Goal: Navigation & Orientation: Understand site structure

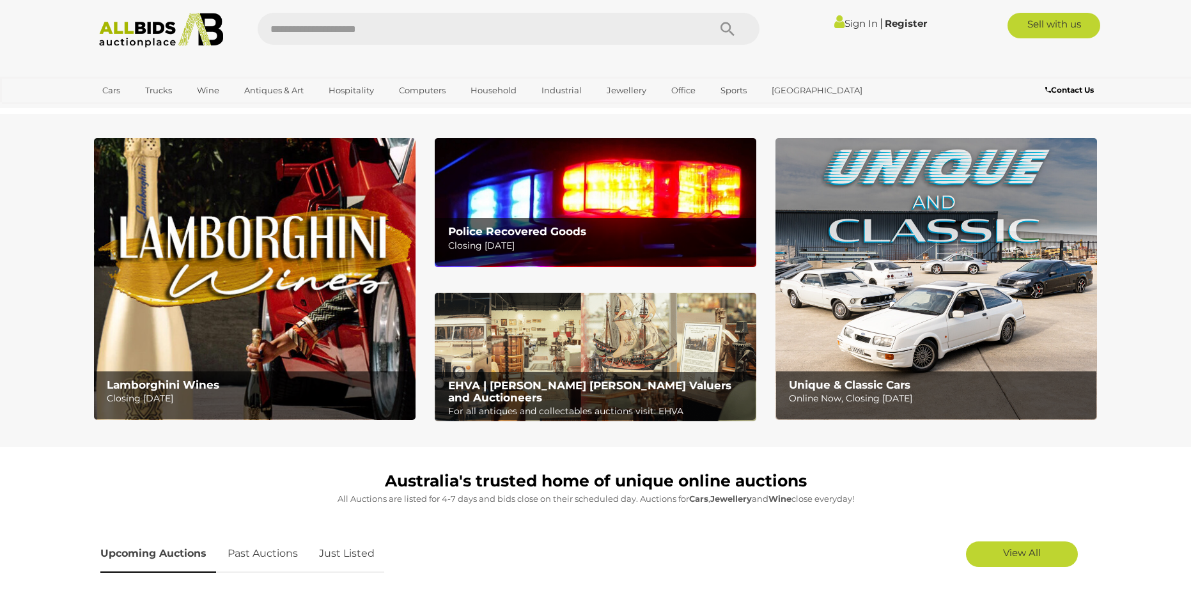
click at [630, 222] on div "Police Recovered Goods Closing Tuesday 14th October" at bounding box center [599, 239] width 314 height 42
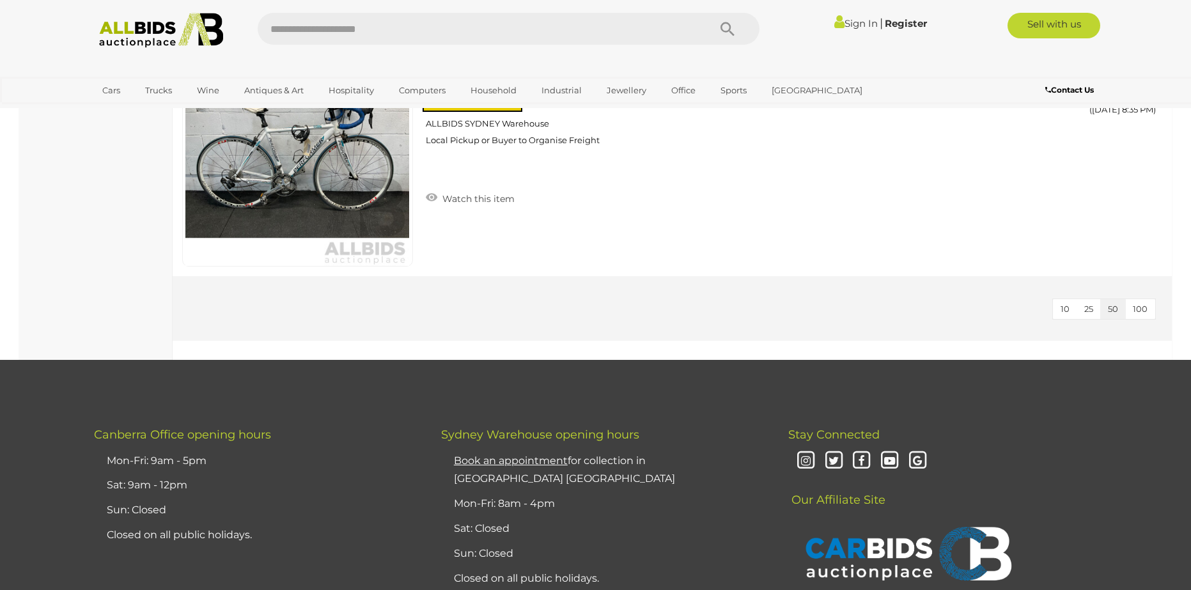
scroll to position [5498, 0]
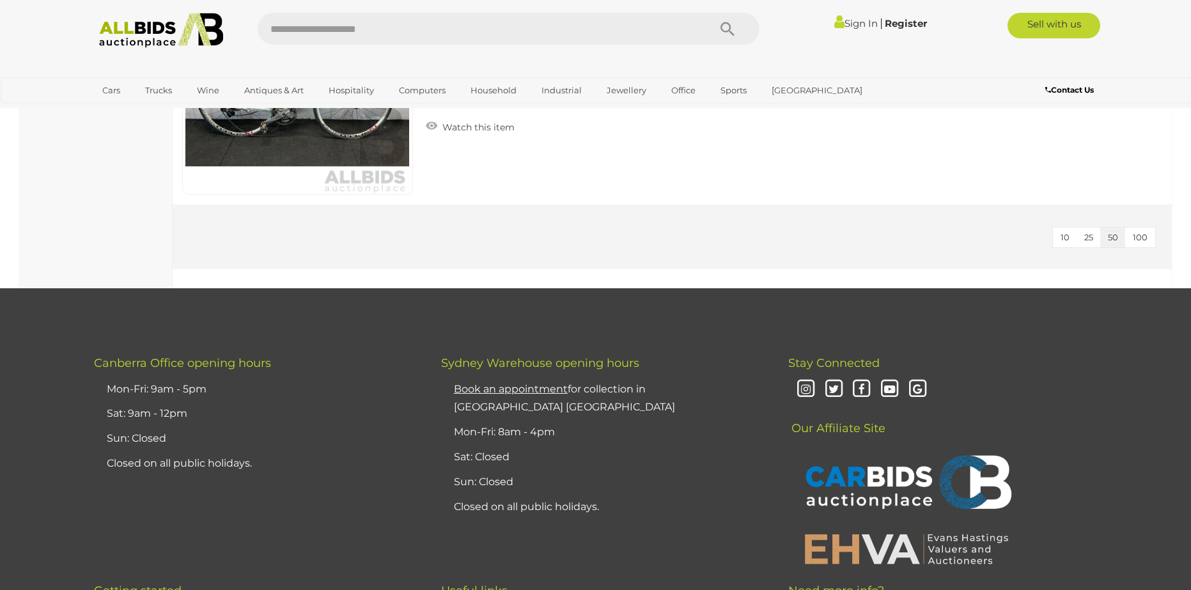
click at [1155, 229] on button "100" at bounding box center [1140, 238] width 30 height 20
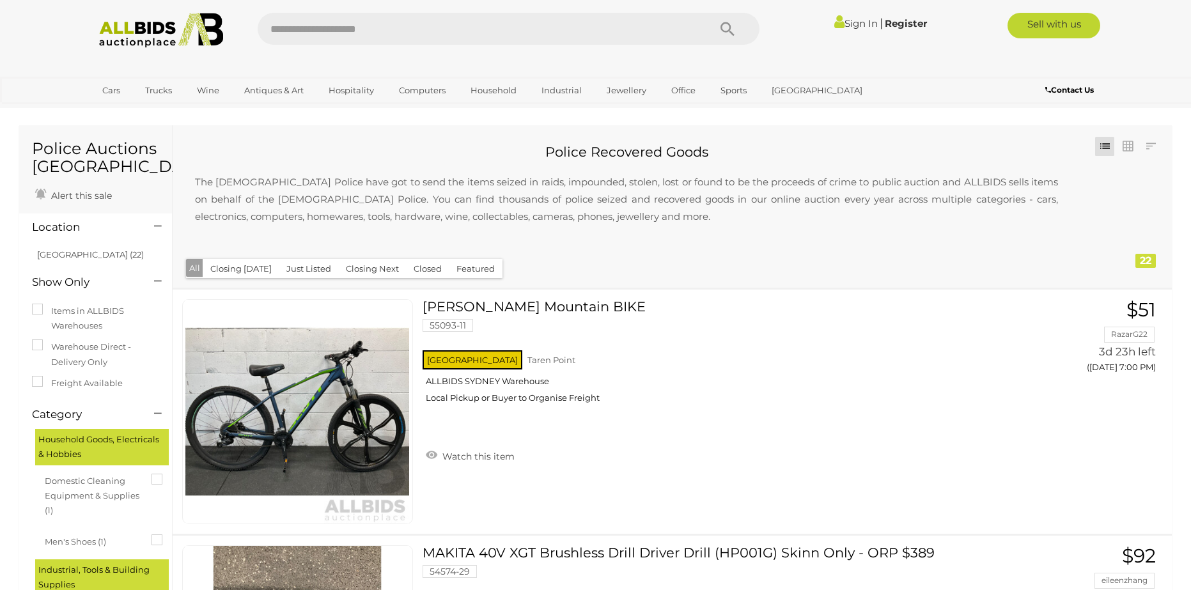
click at [1147, 255] on div "22" at bounding box center [1145, 261] width 20 height 14
click at [192, 26] on img at bounding box center [161, 30] width 139 height 35
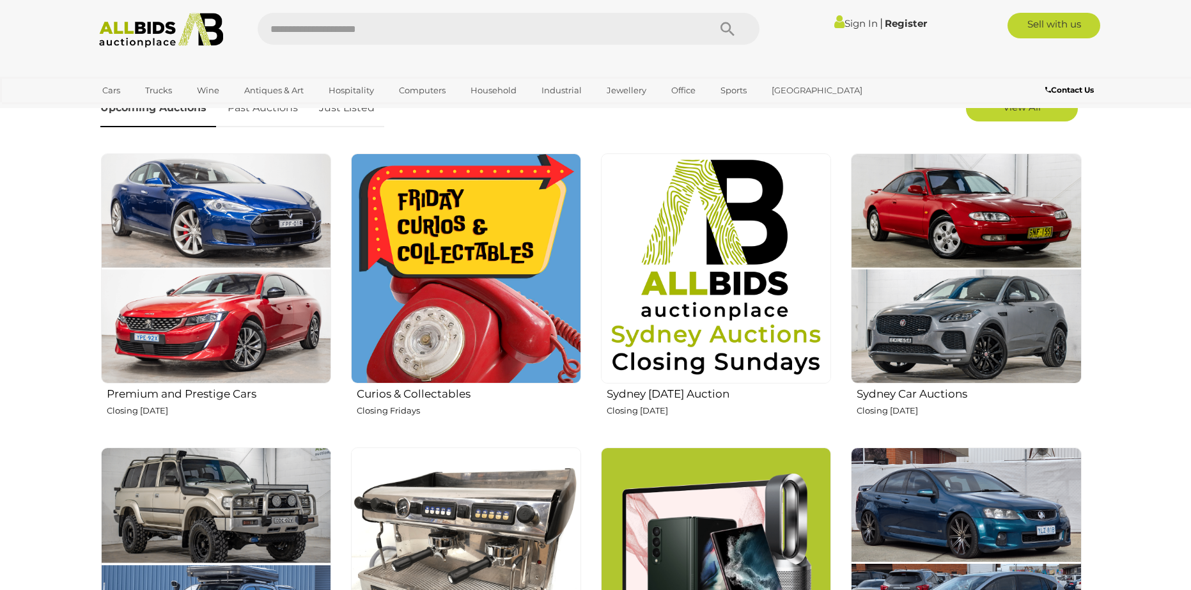
scroll to position [448, 0]
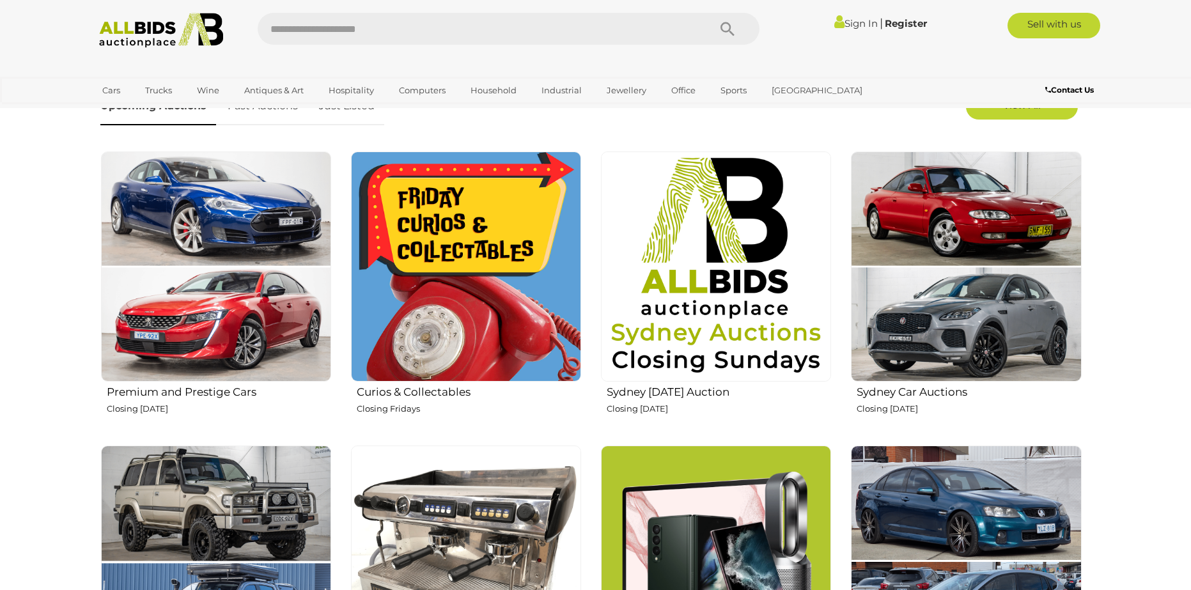
click at [406, 240] on img at bounding box center [466, 267] width 230 height 230
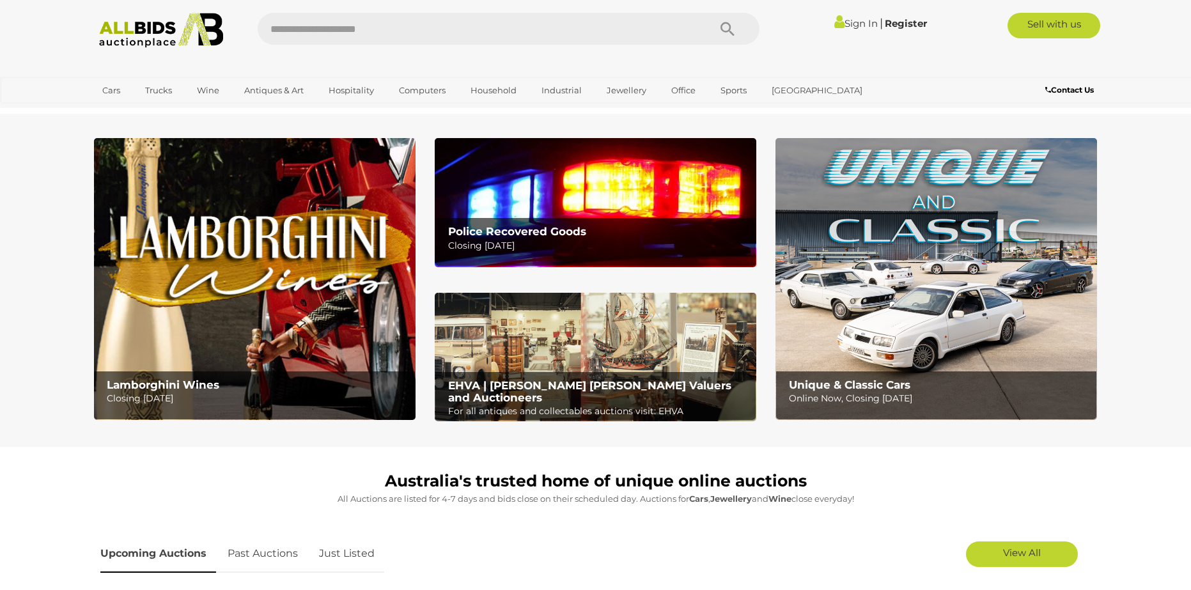
scroll to position [448, 0]
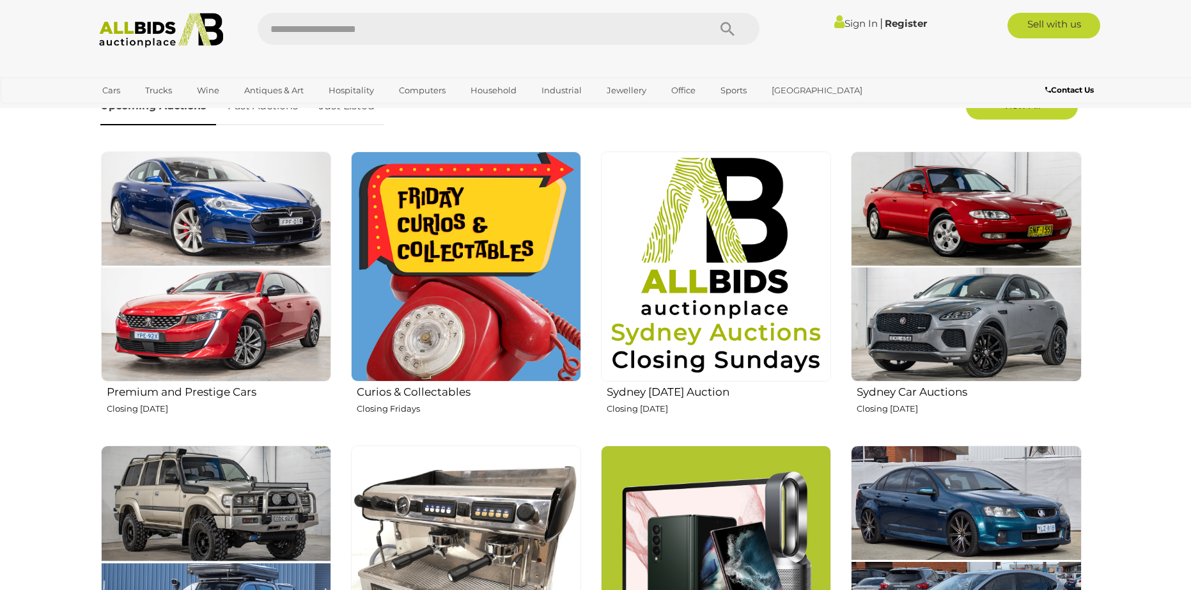
click at [702, 306] on img at bounding box center [716, 267] width 230 height 230
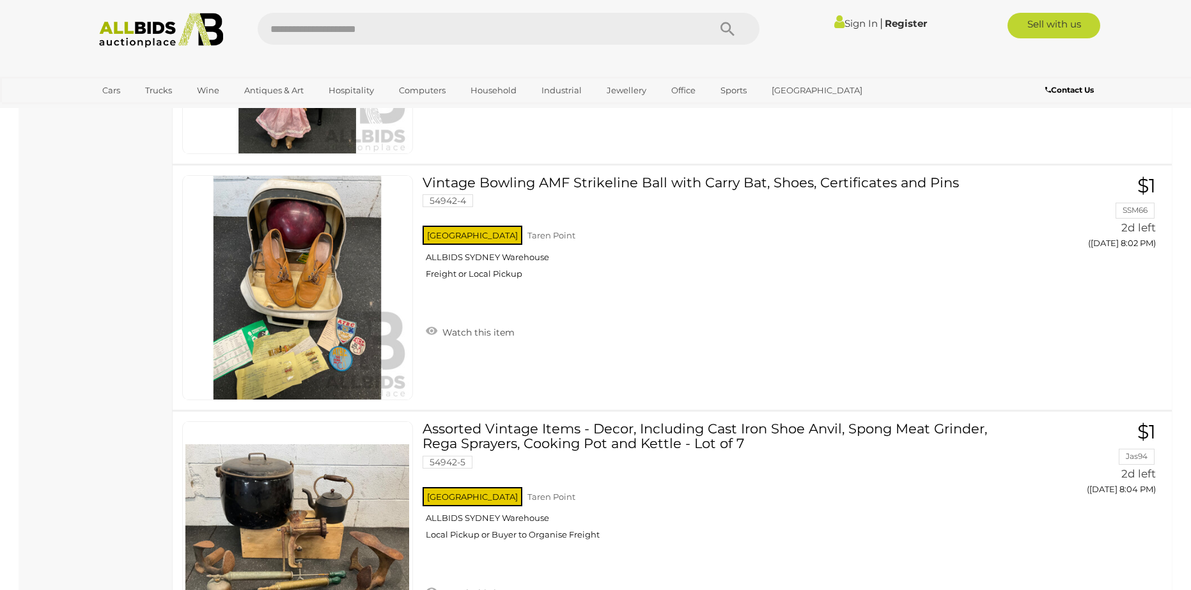
scroll to position [7608, 0]
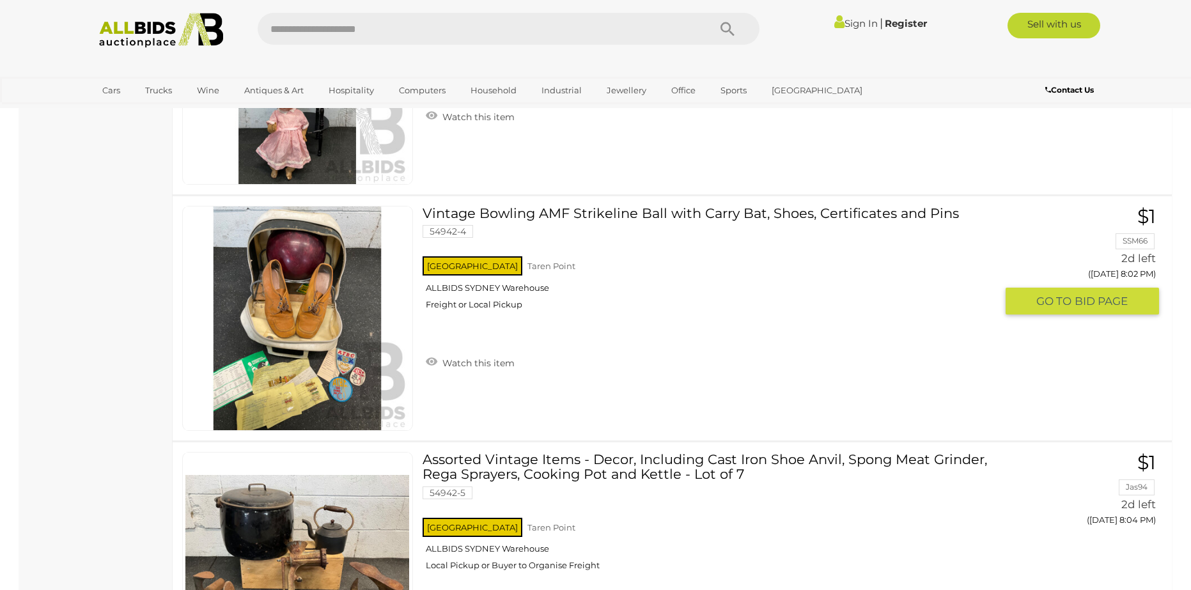
click at [600, 210] on link "Vintage Bowling AMF Strikeline Ball with Carry Bat, Shoes, Certificates and Pin…" at bounding box center [714, 263] width 564 height 114
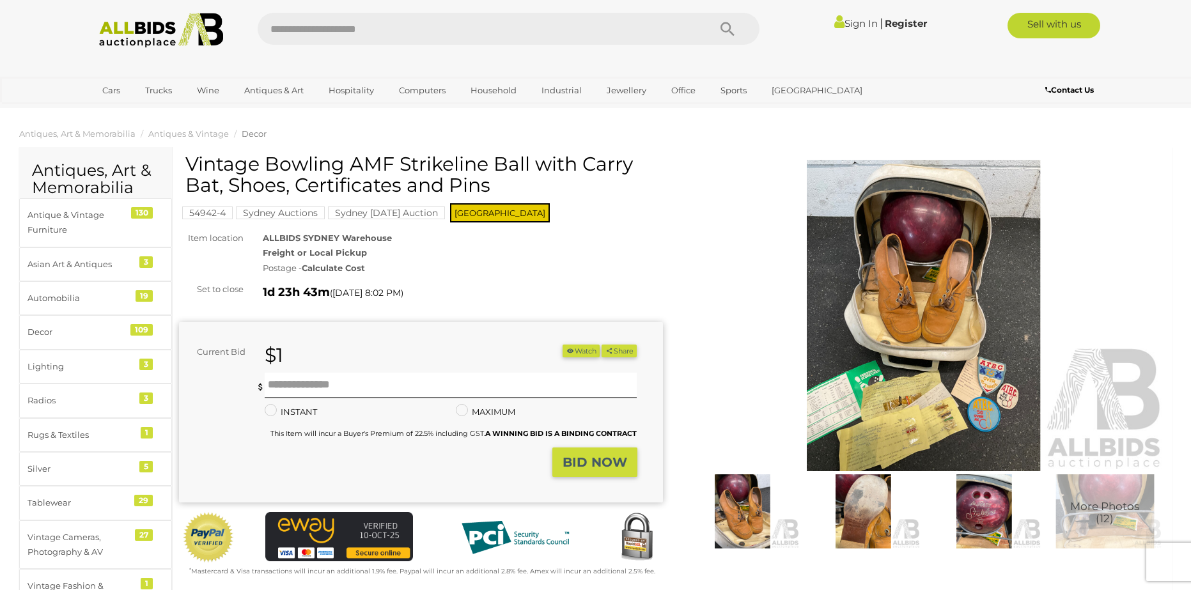
click at [997, 519] on img at bounding box center [984, 511] width 114 height 74
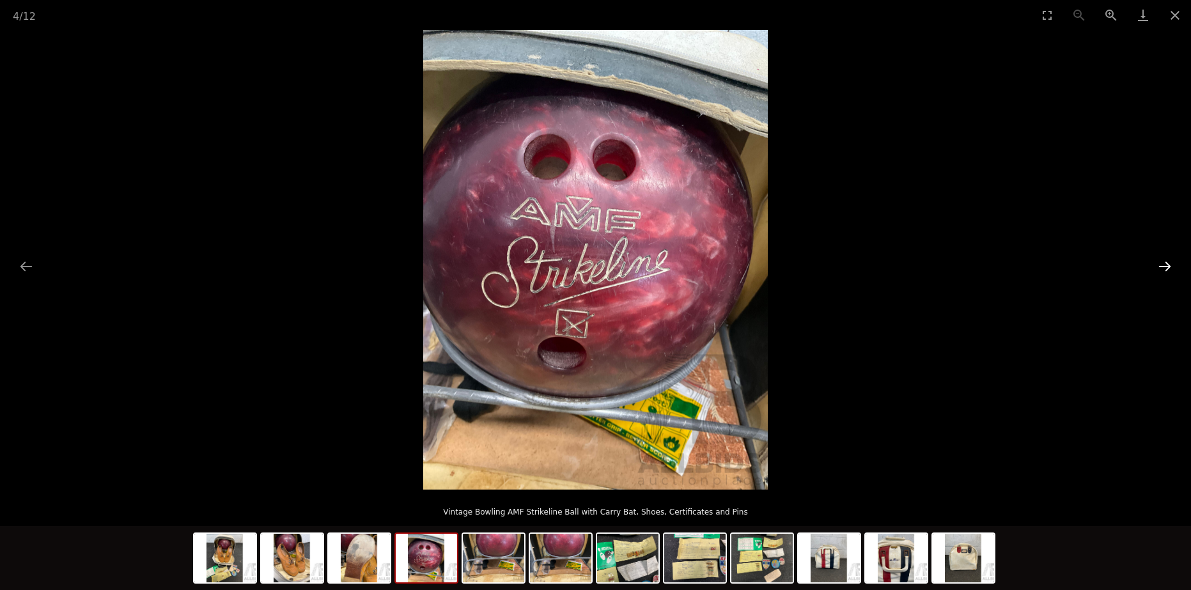
click at [1170, 270] on button "Next slide" at bounding box center [1164, 266] width 27 height 25
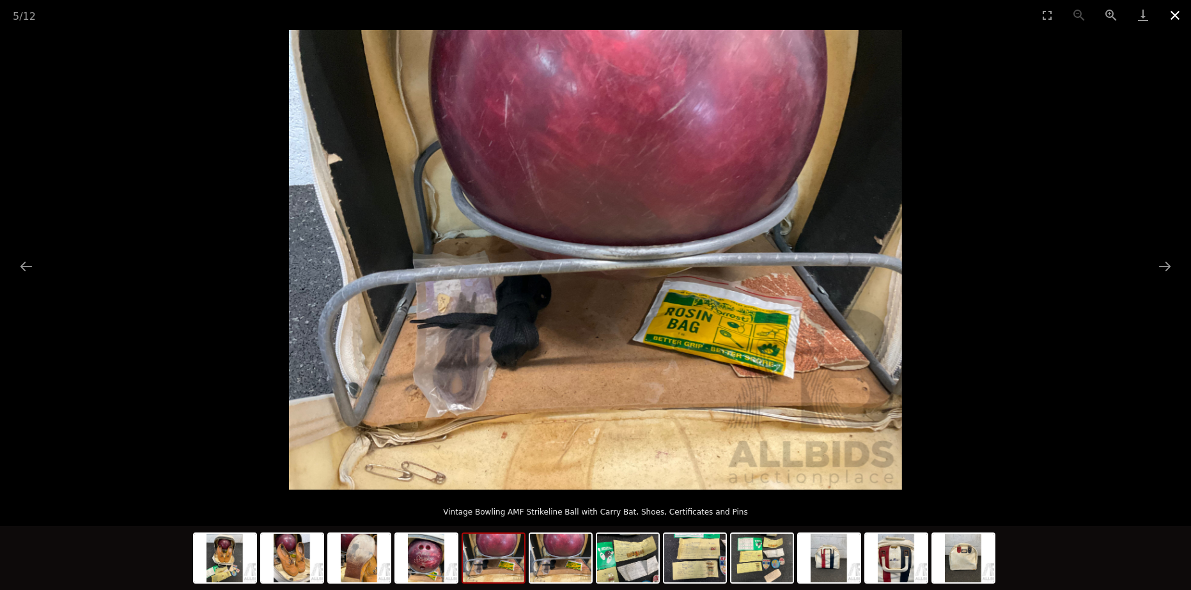
click at [1171, 17] on button "Close gallery" at bounding box center [1175, 15] width 32 height 30
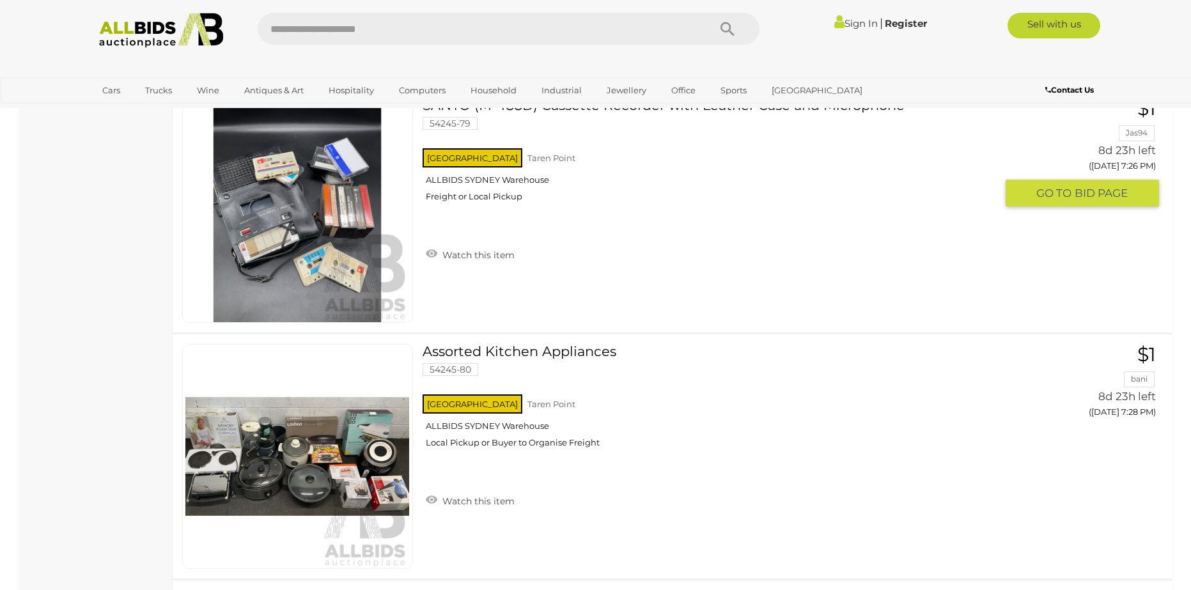
scroll to position [11765, 0]
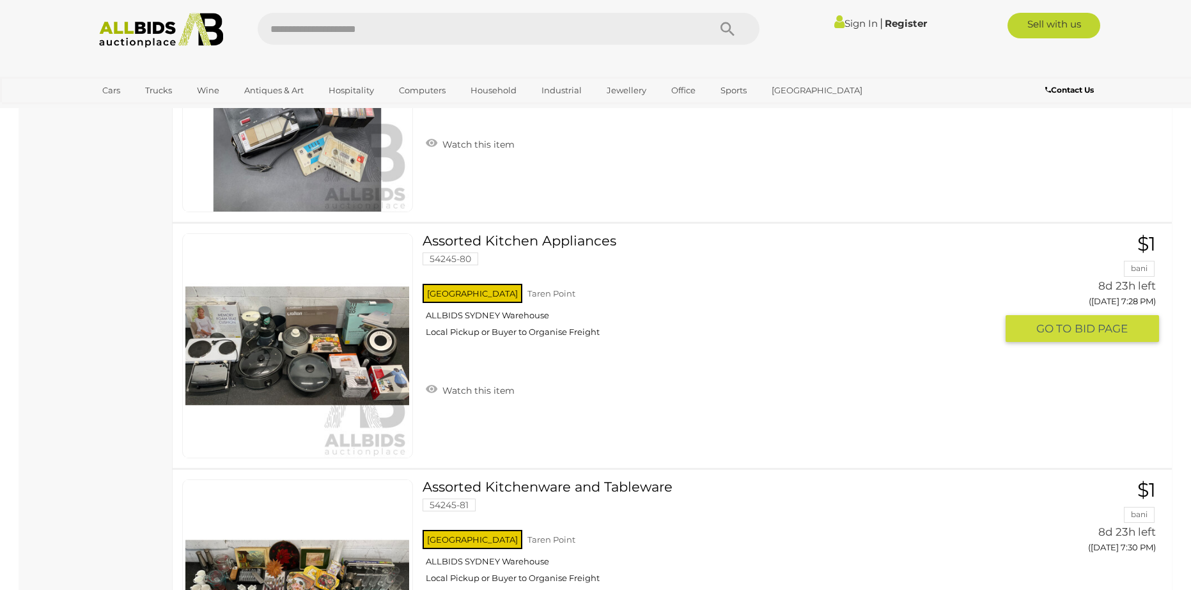
click at [248, 356] on img at bounding box center [297, 346] width 224 height 224
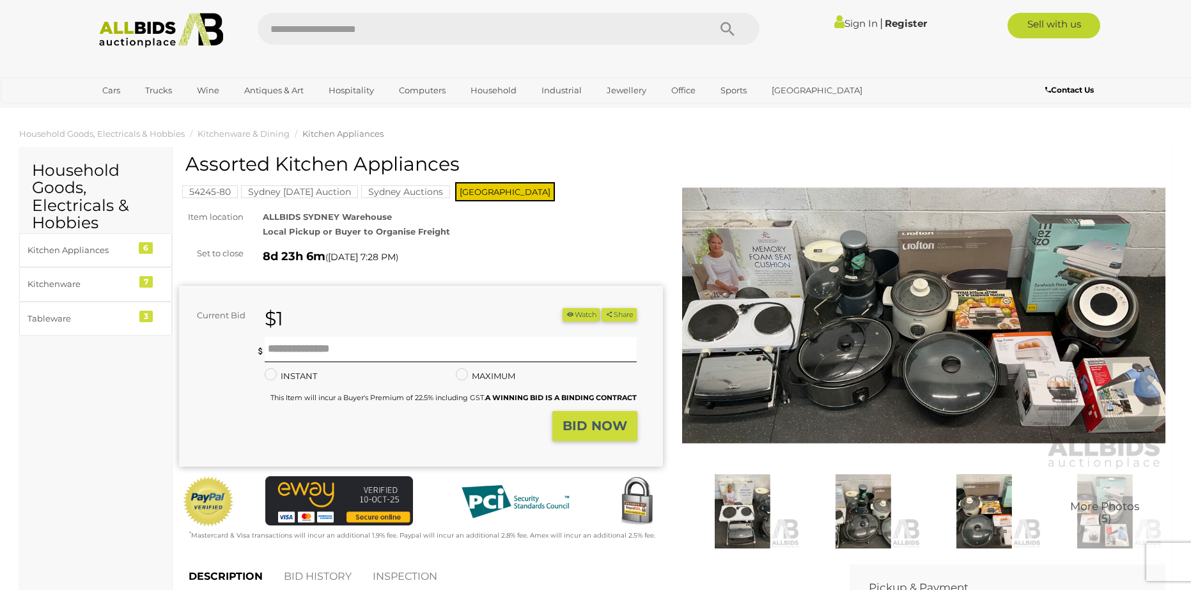
click at [978, 345] on img at bounding box center [924, 316] width 484 height 312
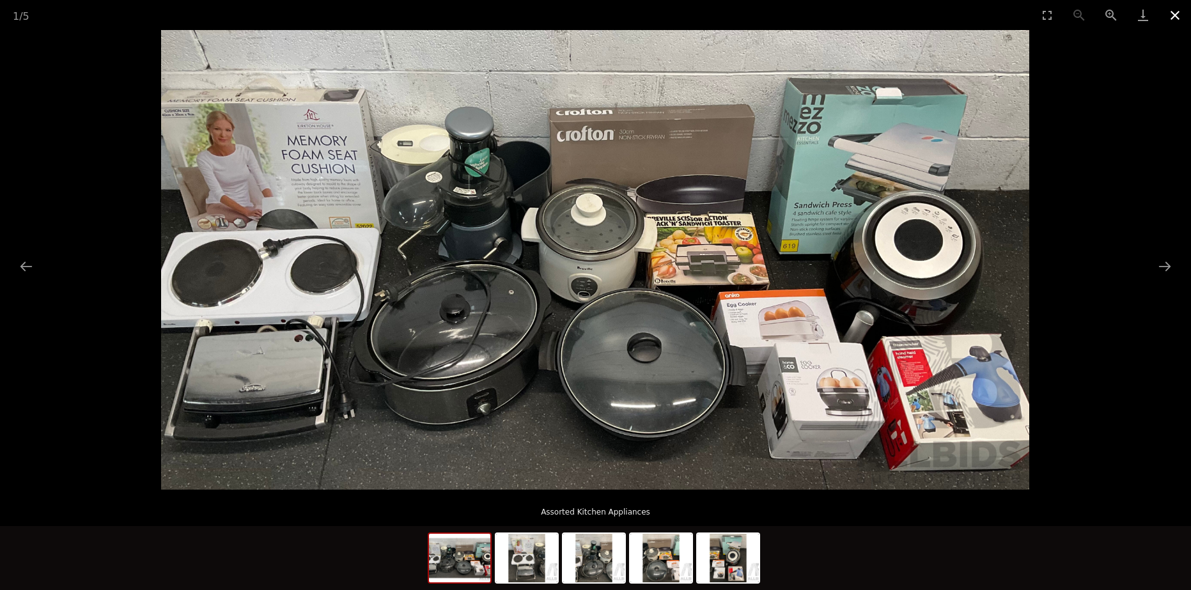
click at [1173, 17] on button "Close gallery" at bounding box center [1175, 15] width 32 height 30
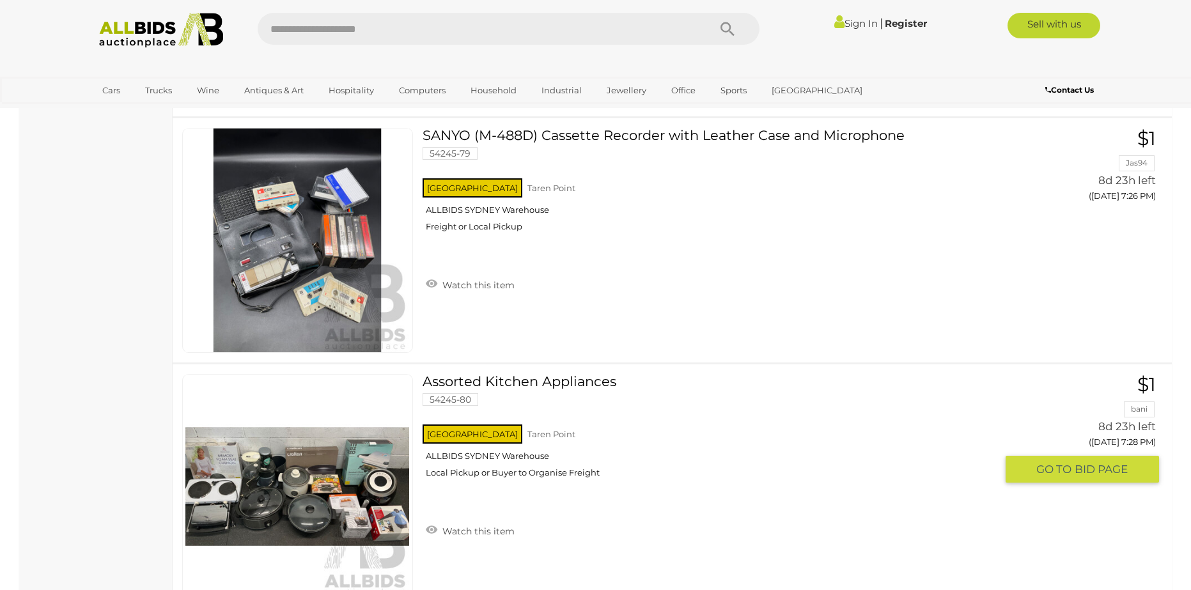
scroll to position [11602, 0]
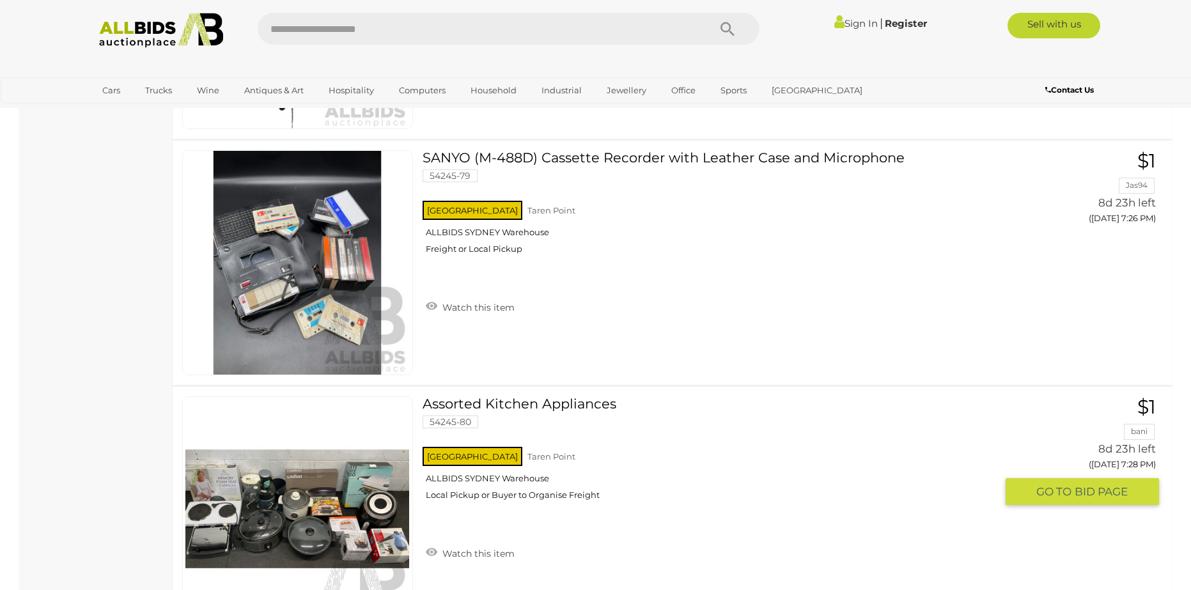
drag, startPoint x: 261, startPoint y: 443, endPoint x: 658, endPoint y: 357, distance: 406.2
click at [667, 345] on div "SANYO (M-488D) Cassette Recorder with Leather Case and Microphone 54245-79 NSW …" at bounding box center [672, 263] width 1018 height 244
drag, startPoint x: 458, startPoint y: 456, endPoint x: 527, endPoint y: 453, distance: 69.7
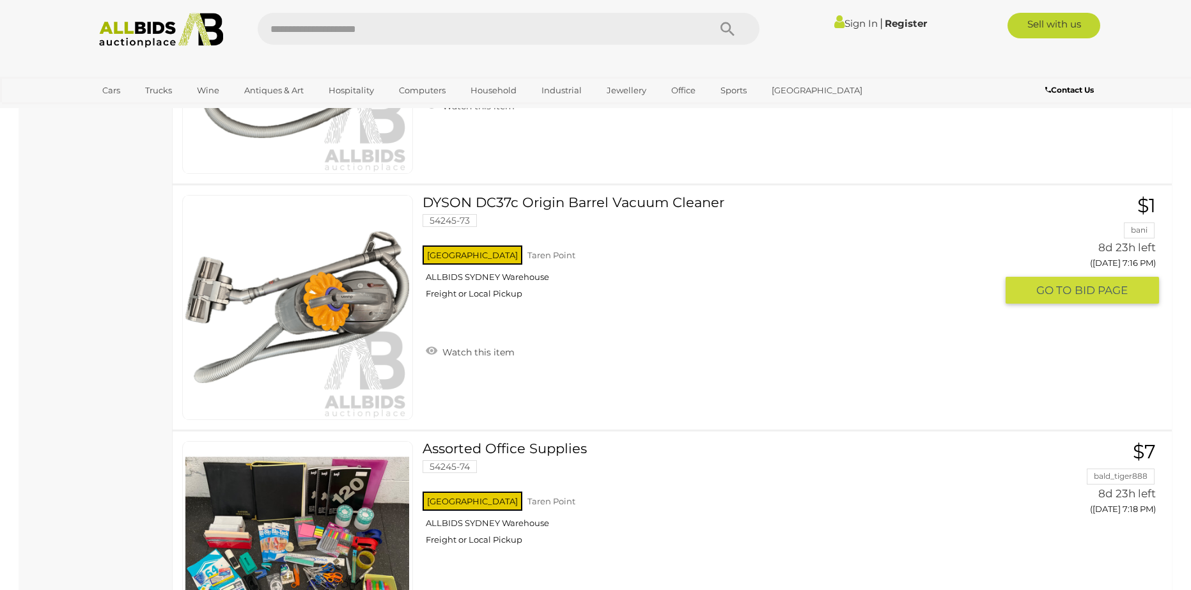
scroll to position [10196, 0]
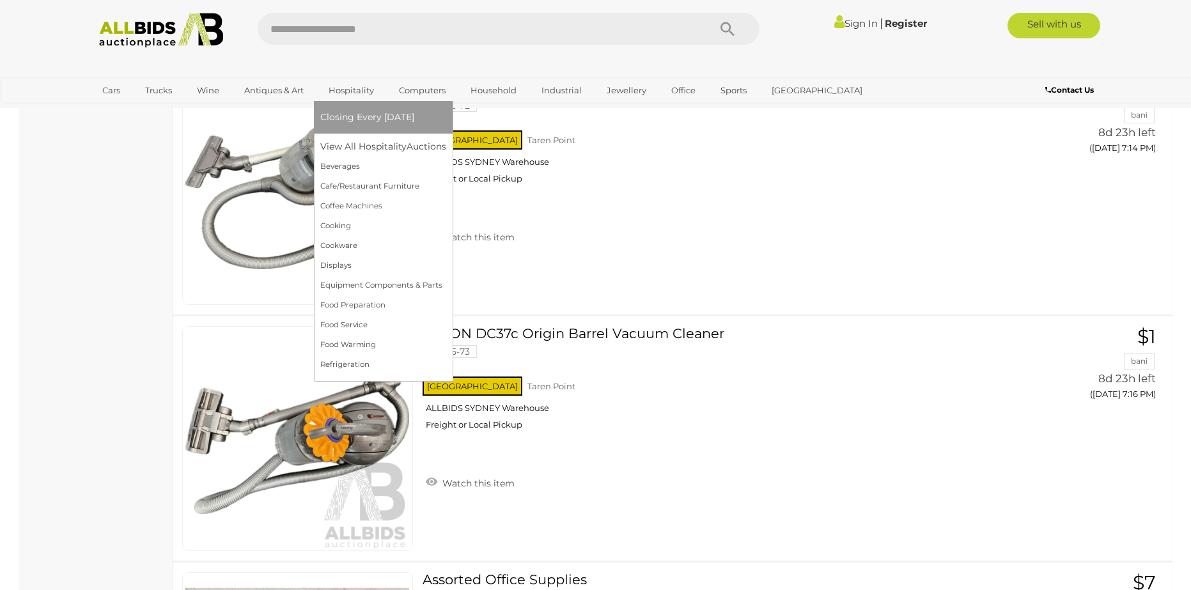
click at [367, 88] on link "Hospitality" at bounding box center [351, 90] width 62 height 21
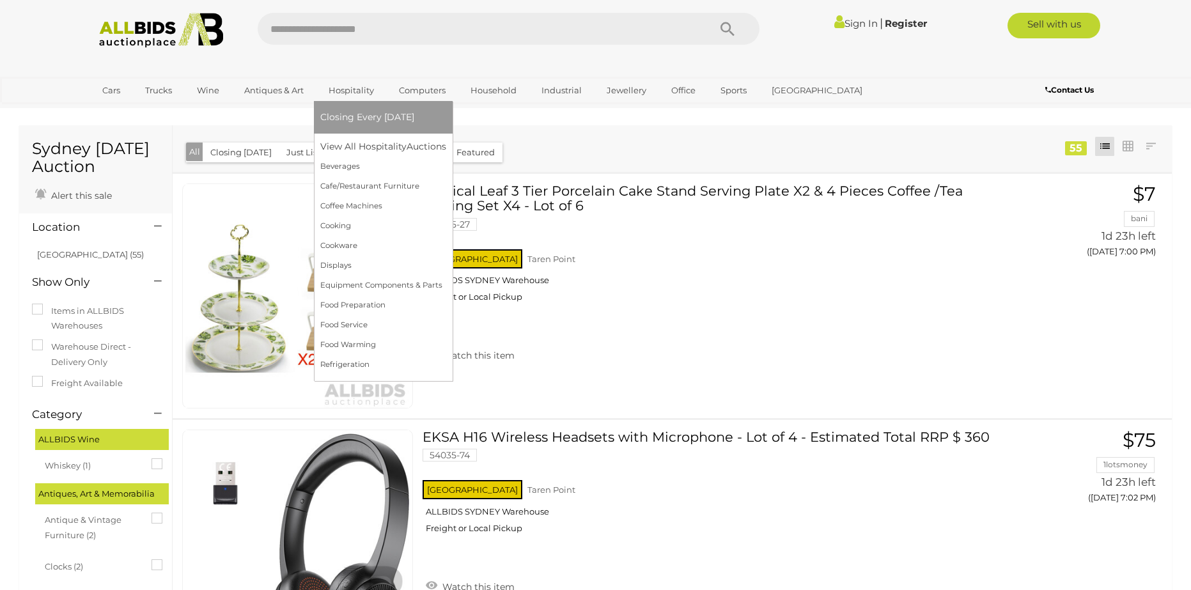
click at [367, 88] on link "Hospitality" at bounding box center [351, 90] width 62 height 21
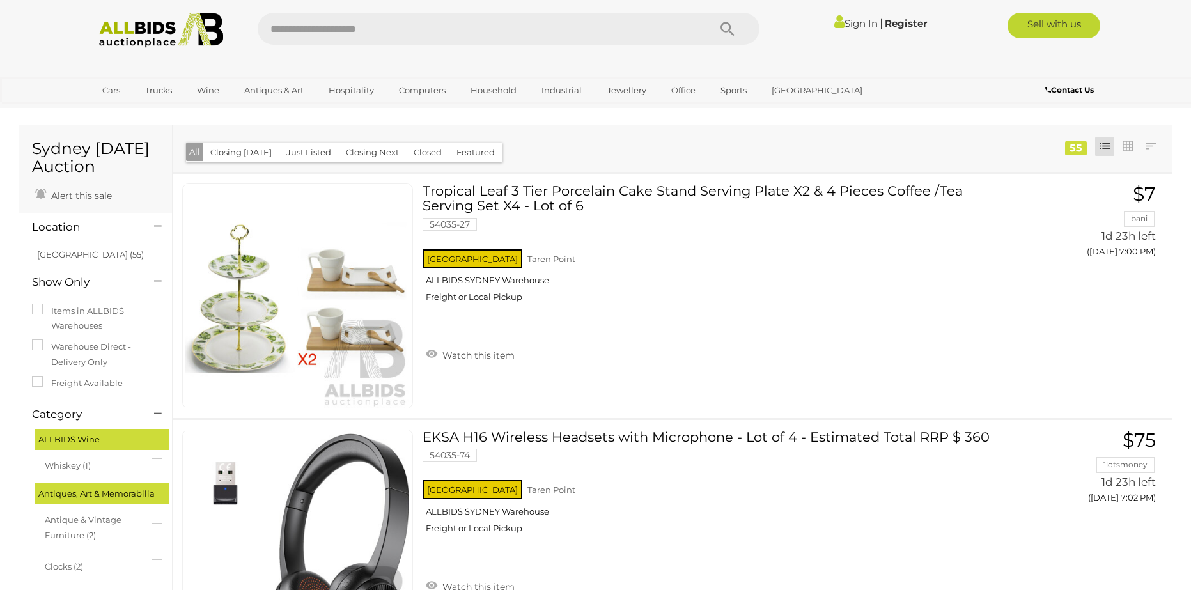
click at [149, 31] on img at bounding box center [161, 30] width 139 height 35
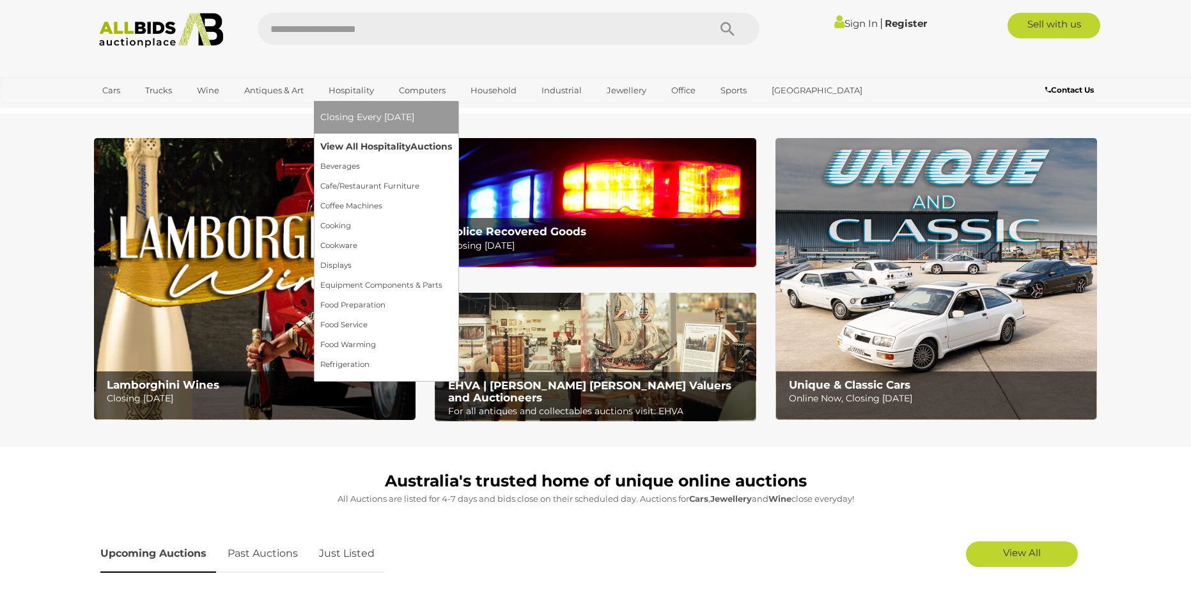
click at [363, 149] on link "View All Hospitality Auctions" at bounding box center [386, 147] width 132 height 20
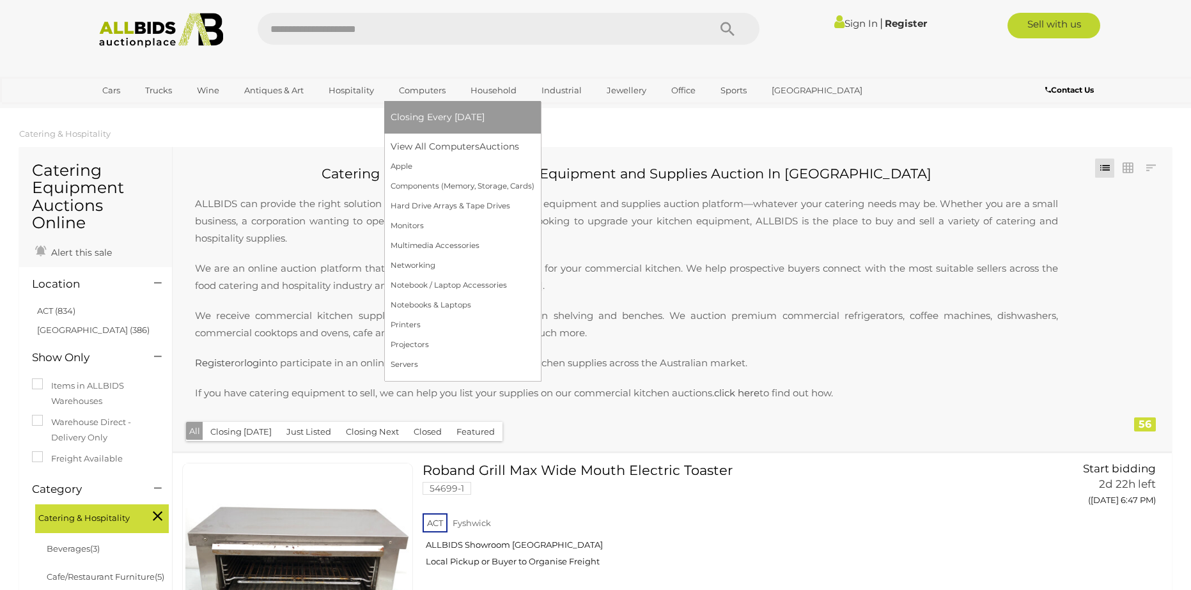
click at [419, 93] on link "Computers" at bounding box center [422, 90] width 63 height 21
click at [442, 86] on link "Computers" at bounding box center [422, 90] width 63 height 21
click at [424, 138] on link "View All Computers Auctions" at bounding box center [463, 147] width 144 height 20
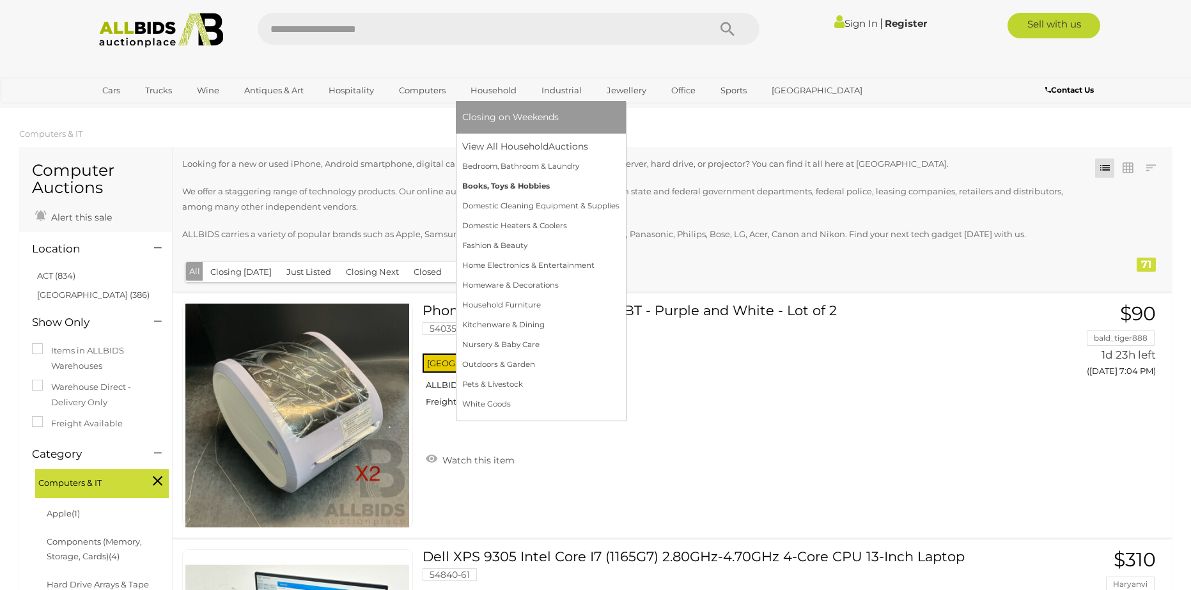
click at [526, 186] on link "Books, Toys & Hobbies" at bounding box center [540, 186] width 157 height 20
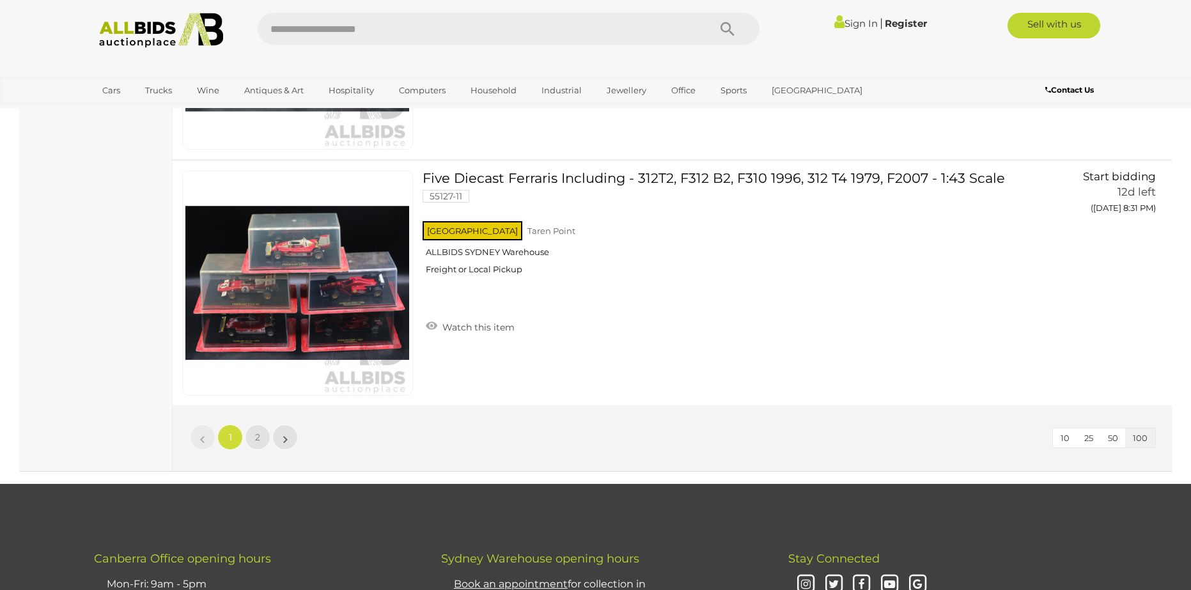
scroll to position [24423, 0]
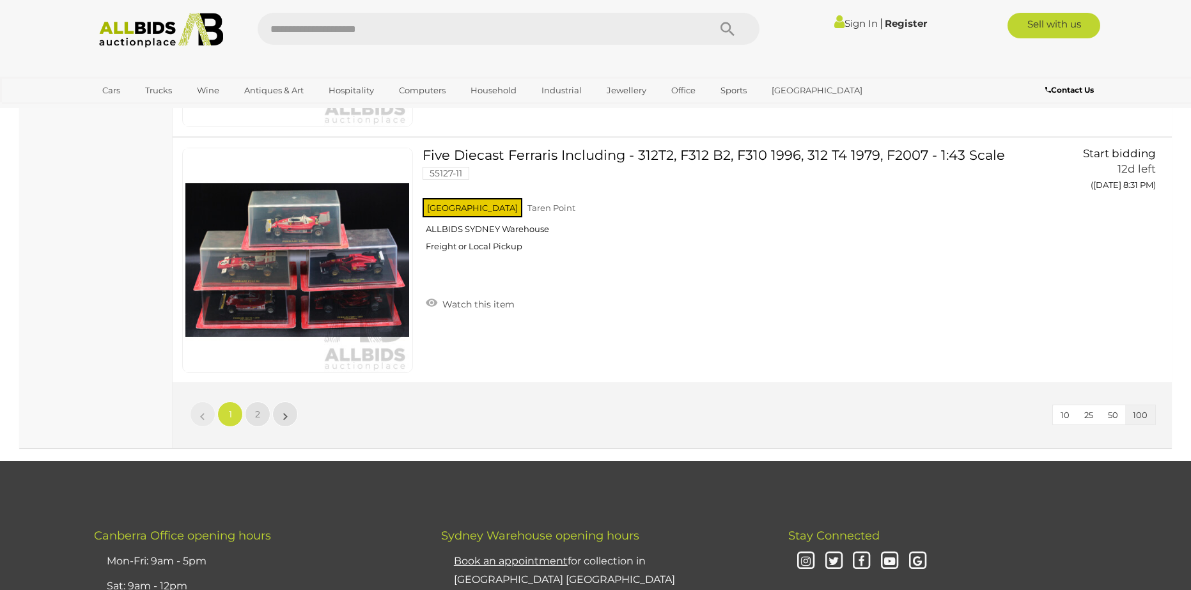
click at [286, 416] on li "»" at bounding box center [285, 415] width 25 height 26
click at [281, 417] on link "»" at bounding box center [285, 415] width 26 height 26
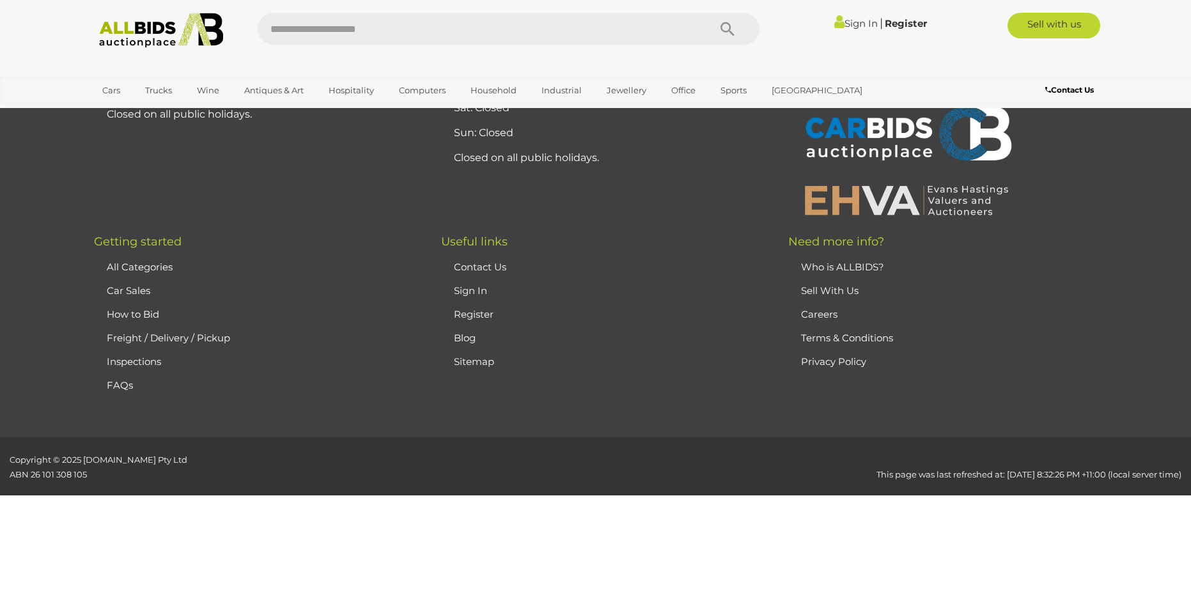
scroll to position [63, 0]
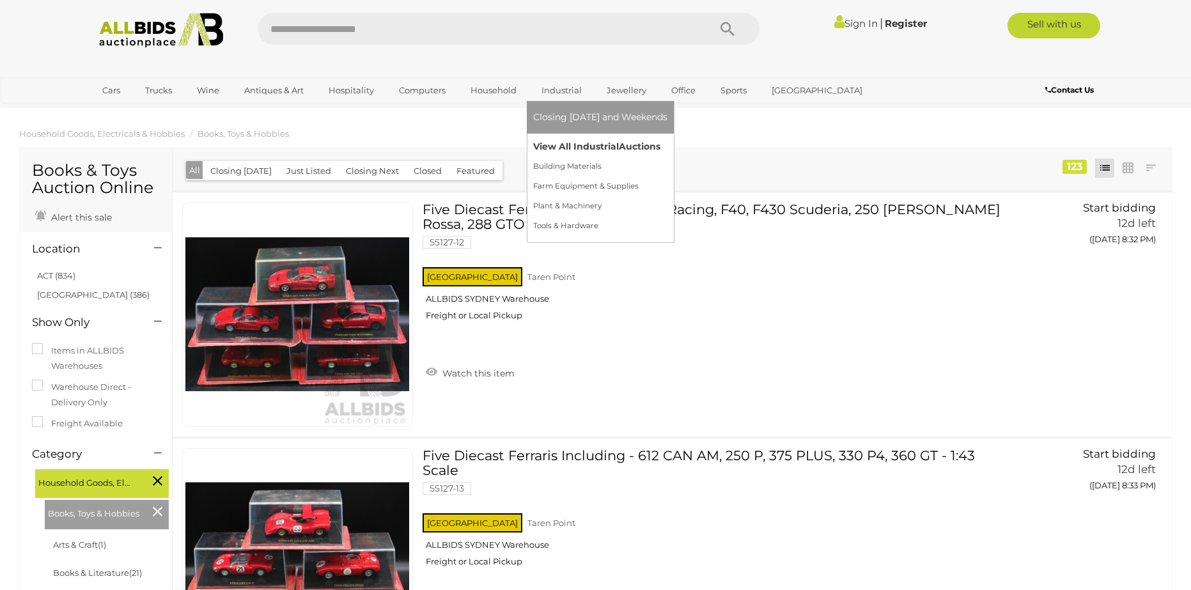
click at [600, 150] on link "View All Industrial Auctions" at bounding box center [600, 147] width 134 height 20
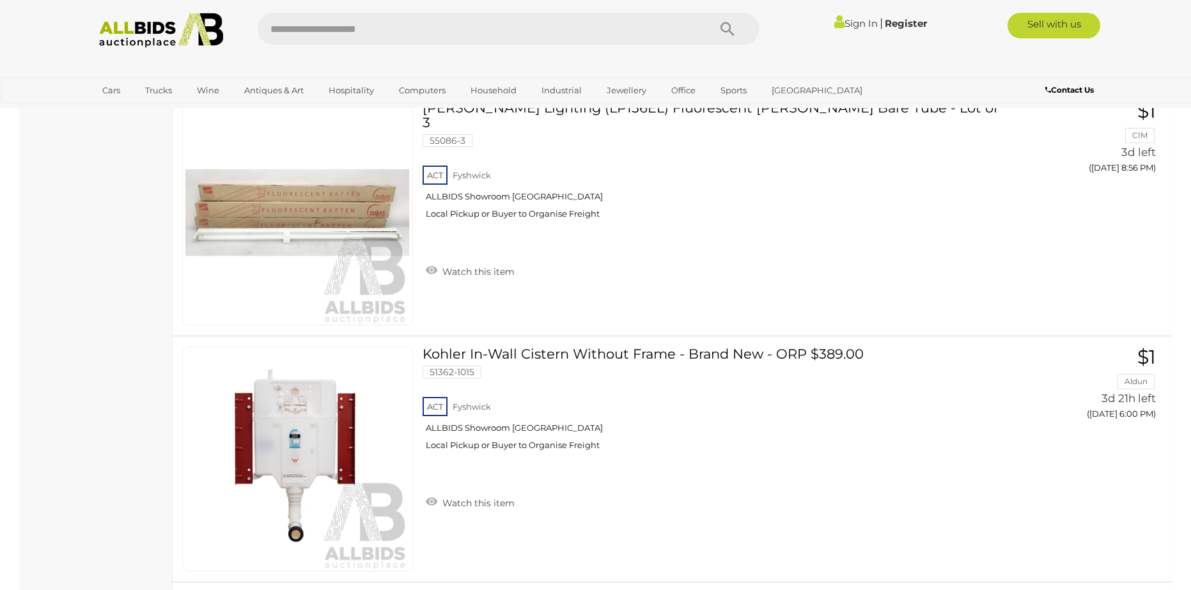
scroll to position [559, 0]
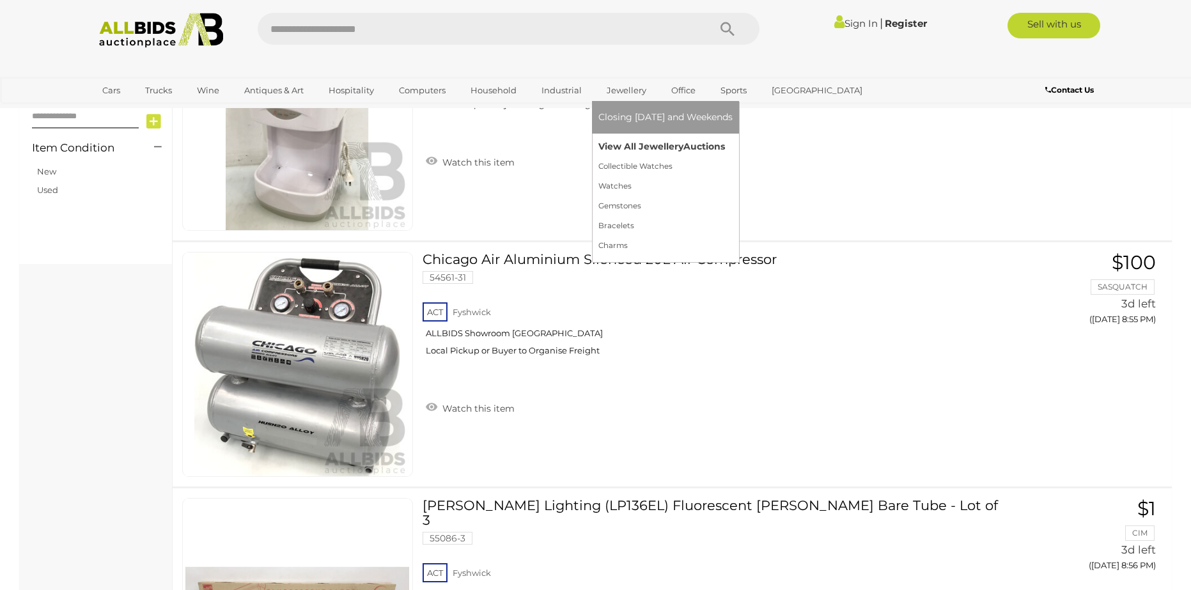
click at [636, 151] on link "View All Jewellery Auctions" at bounding box center [665, 147] width 134 height 20
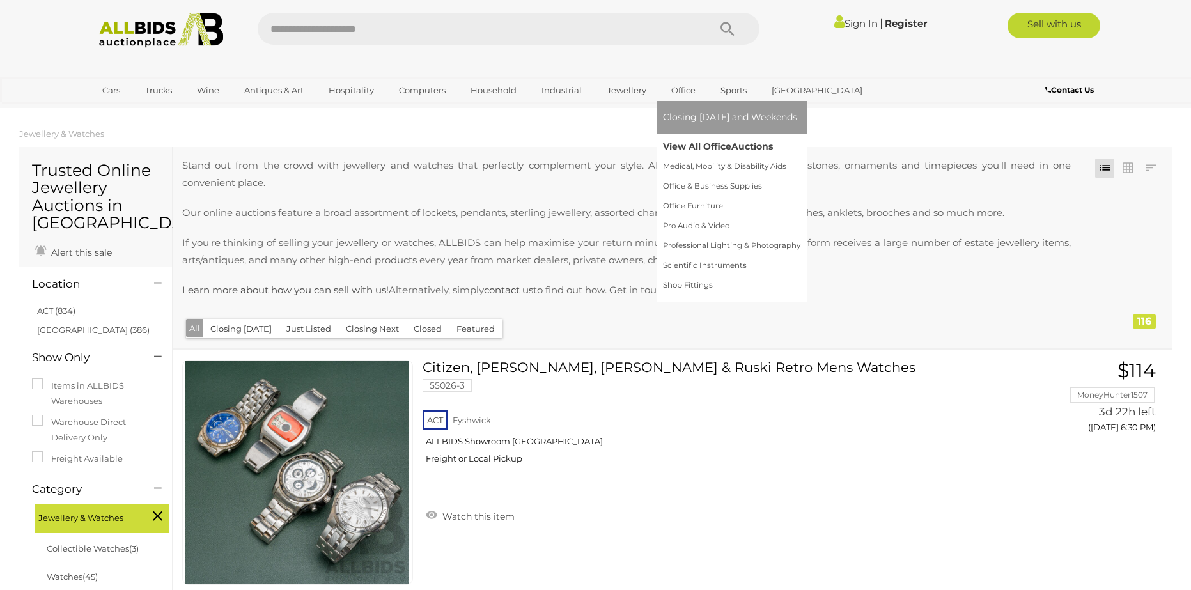
click at [730, 150] on link "View All Office Auctions" at bounding box center [731, 147] width 137 height 20
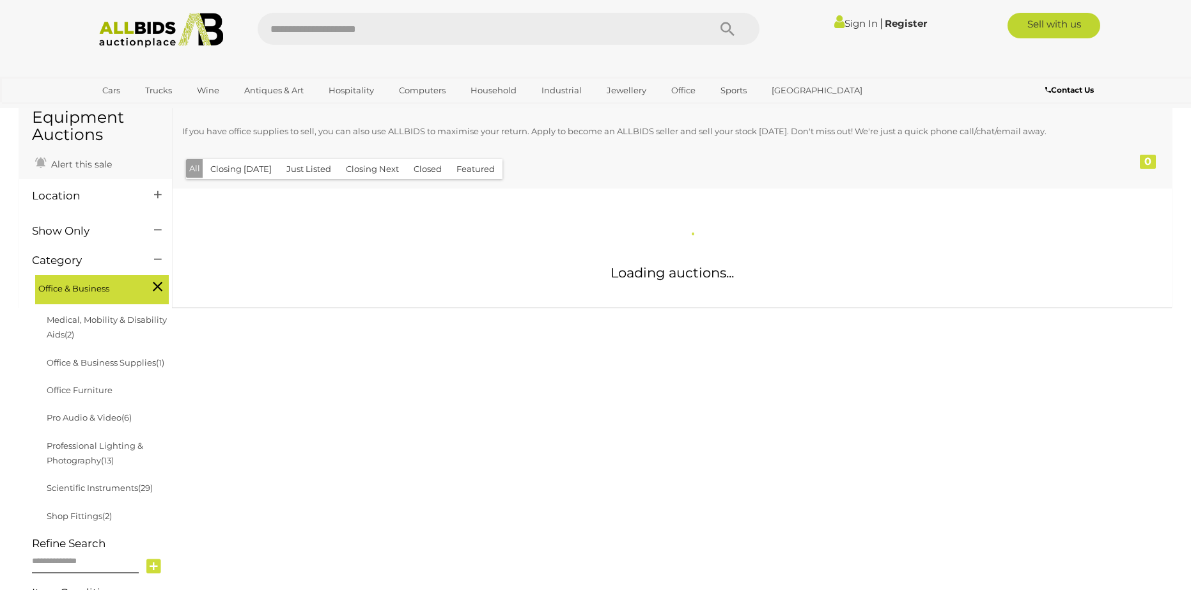
scroll to position [256, 0]
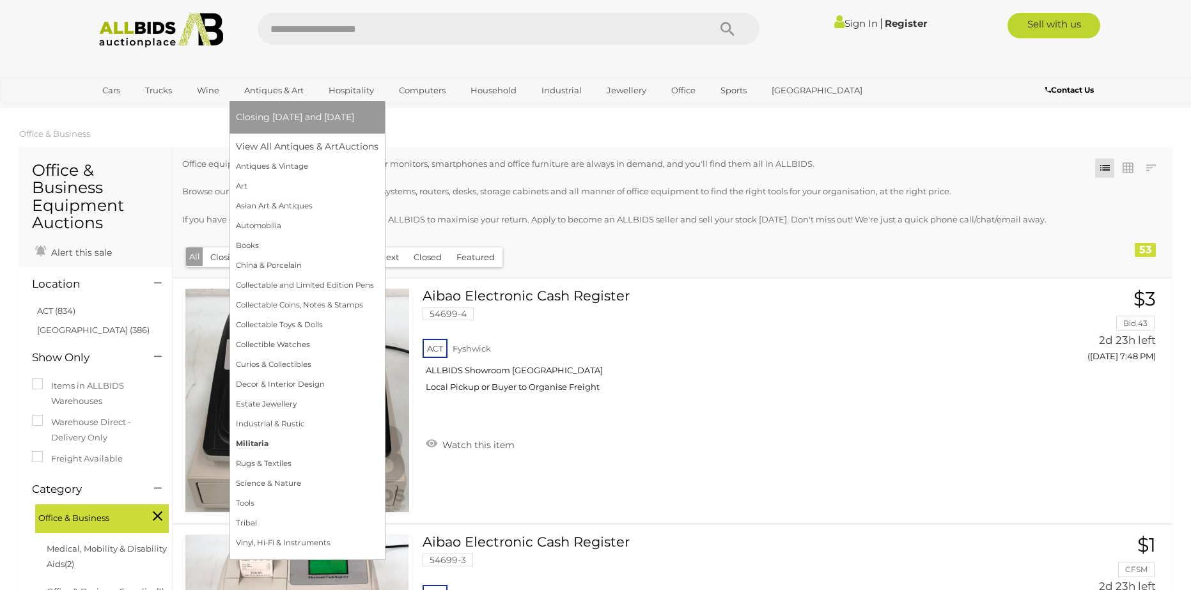
click at [298, 444] on link "Militaria" at bounding box center [307, 444] width 143 height 20
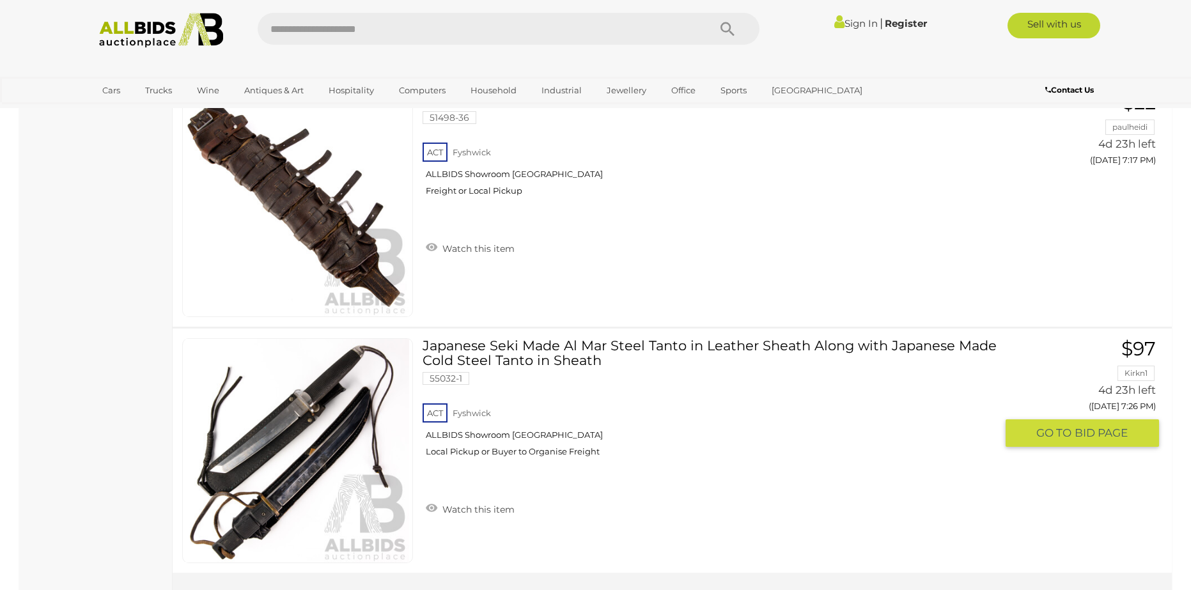
scroll to position [1918, 0]
